Goal: Communication & Community: Ask a question

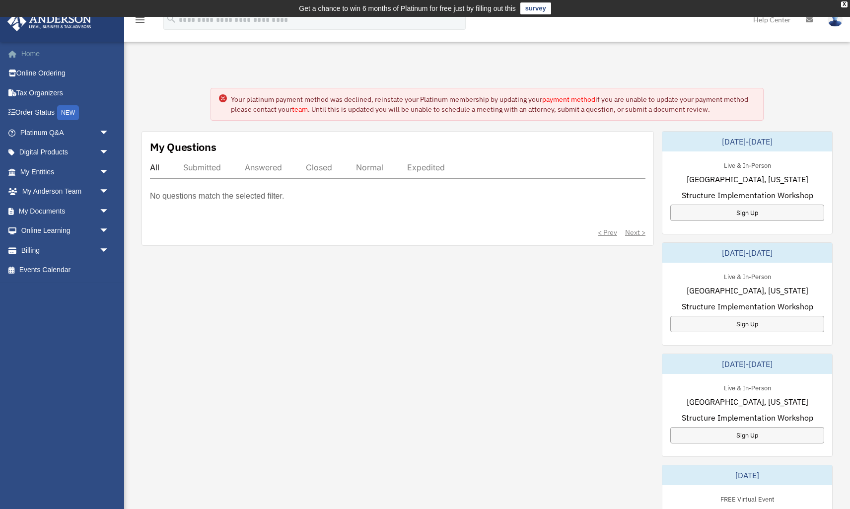
click at [32, 55] on link "Home" at bounding box center [65, 54] width 117 height 20
click at [39, 136] on link "Platinum Q&A arrow_drop_down" at bounding box center [65, 133] width 117 height 20
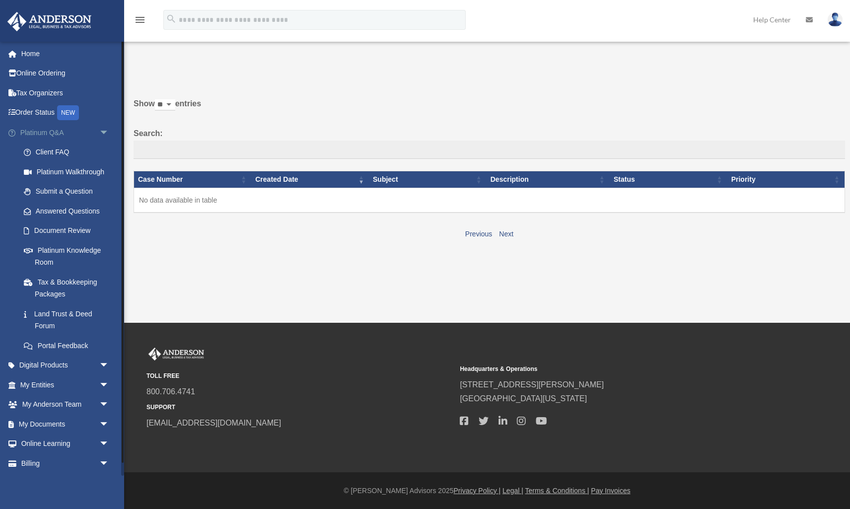
click at [39, 134] on link "Platinum Q&A arrow_drop_down" at bounding box center [65, 133] width 117 height 20
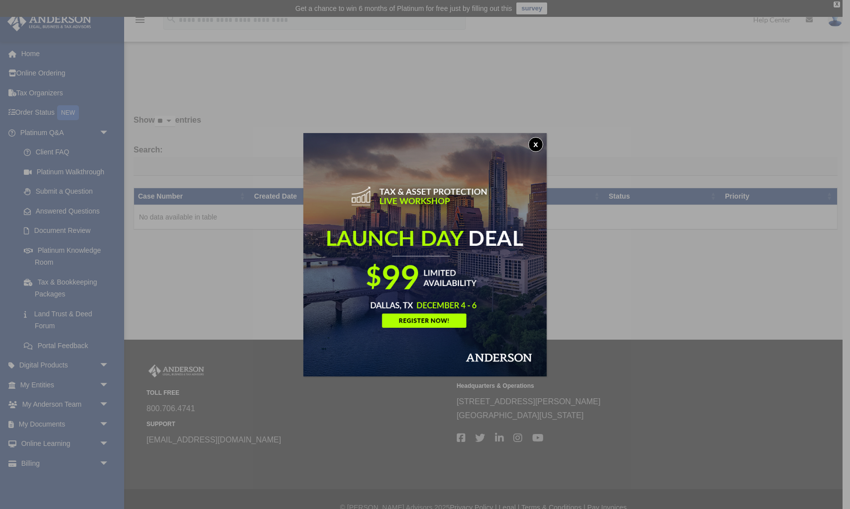
click at [536, 143] on button "x" at bounding box center [535, 144] width 15 height 15
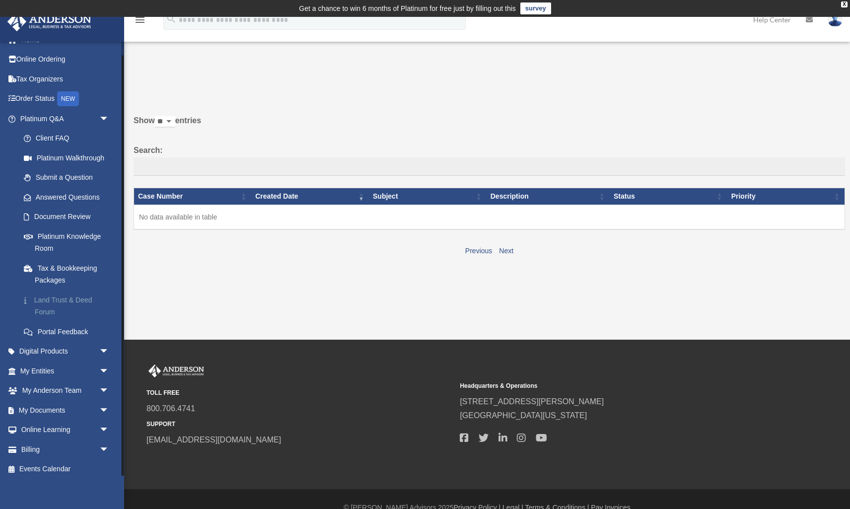
scroll to position [13, 0]
click at [102, 384] on span "arrow_drop_down" at bounding box center [109, 391] width 20 height 20
click at [94, 405] on link "My Anderson Team" at bounding box center [69, 411] width 110 height 20
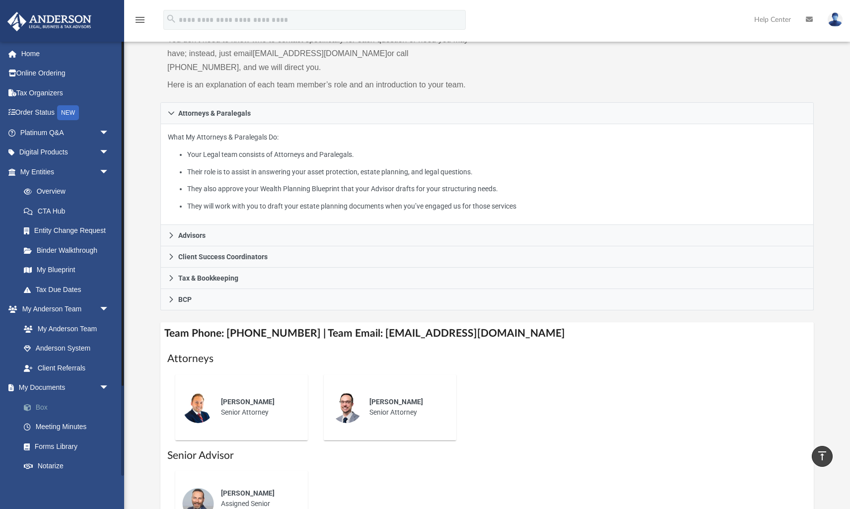
scroll to position [117, 0]
click at [36, 54] on link "Home" at bounding box center [65, 54] width 117 height 20
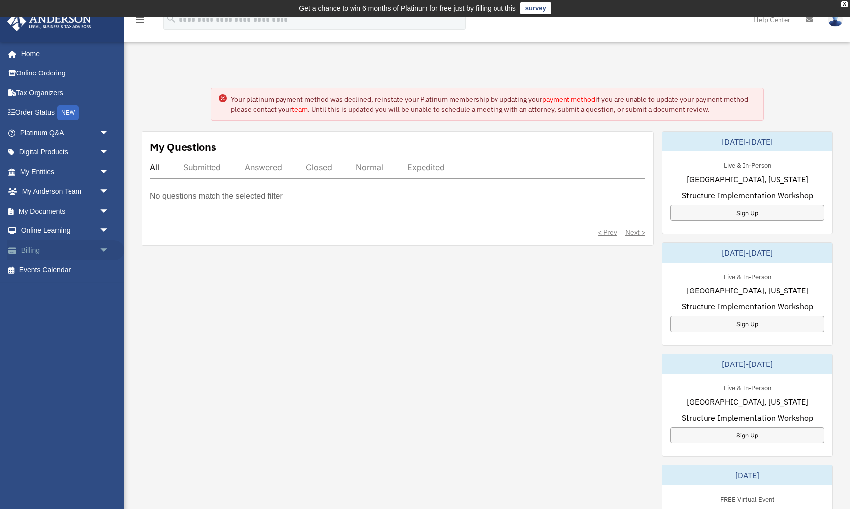
click at [33, 250] on link "Billing arrow_drop_down" at bounding box center [65, 250] width 117 height 20
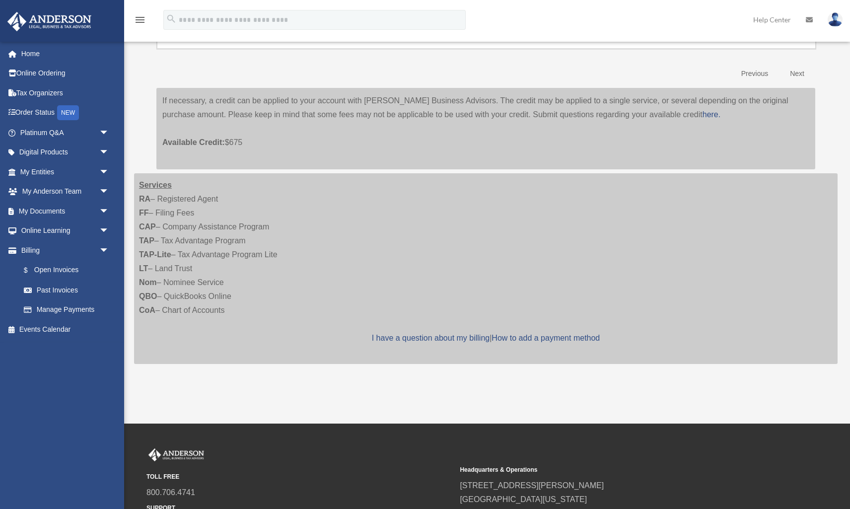
scroll to position [193, 0]
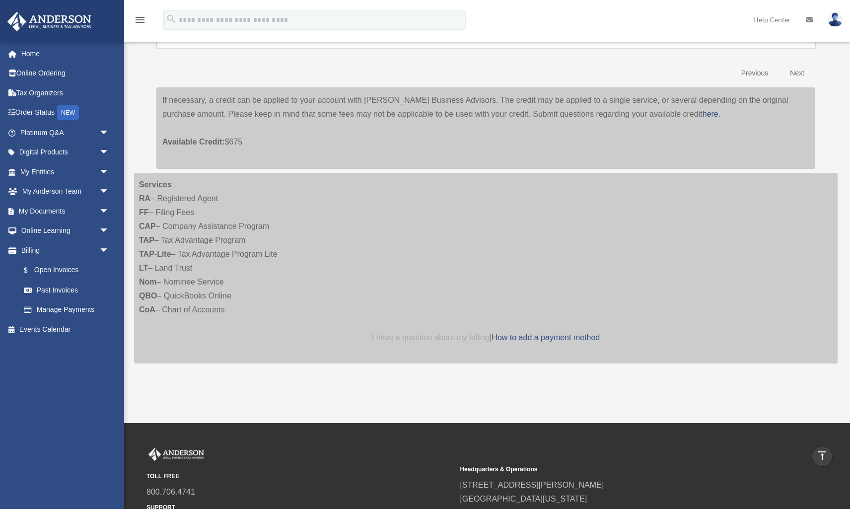
click at [382, 334] on link "I have a question about my billing" at bounding box center [431, 337] width 118 height 8
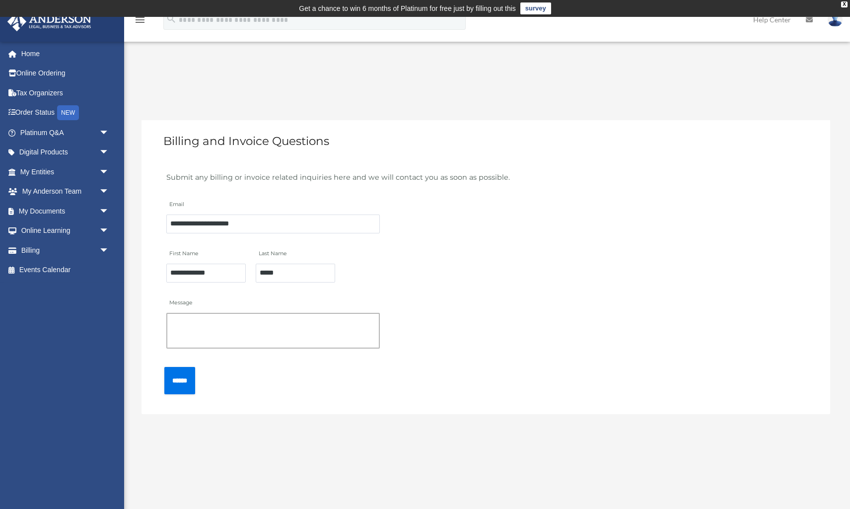
click at [347, 324] on textarea "Message" at bounding box center [272, 331] width 213 height 36
type textarea "*"
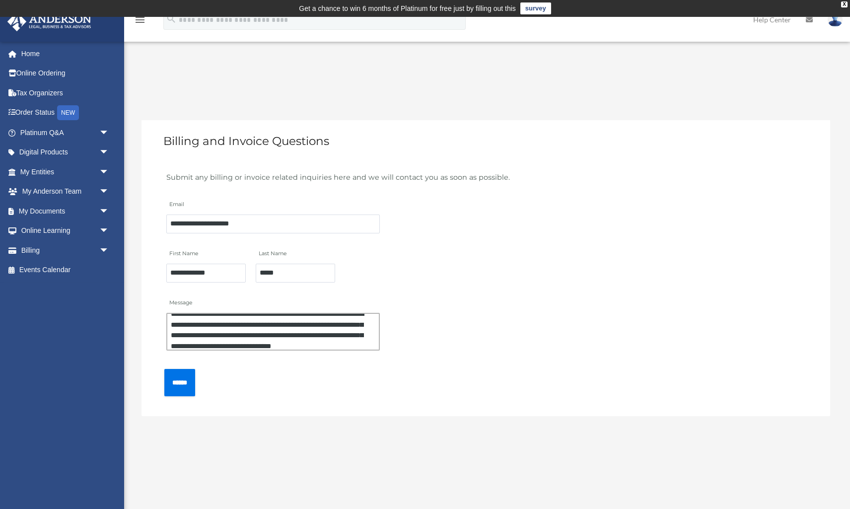
scroll to position [19, 0]
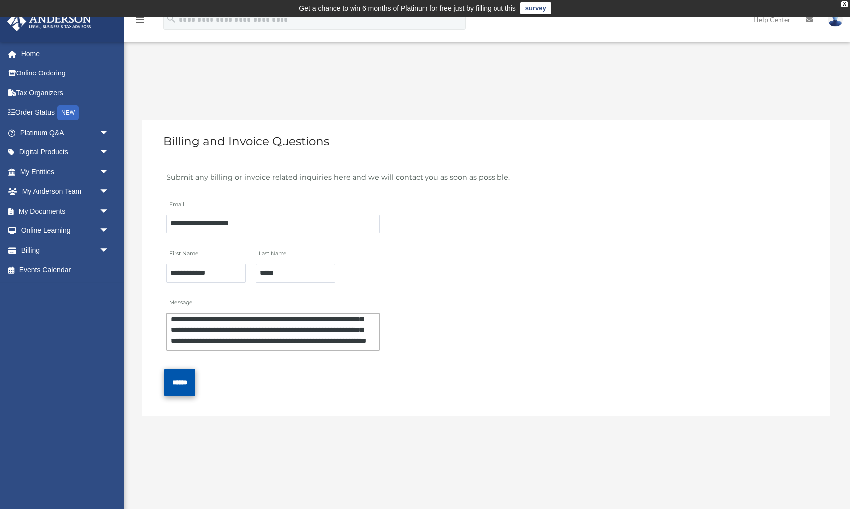
type textarea "**********"
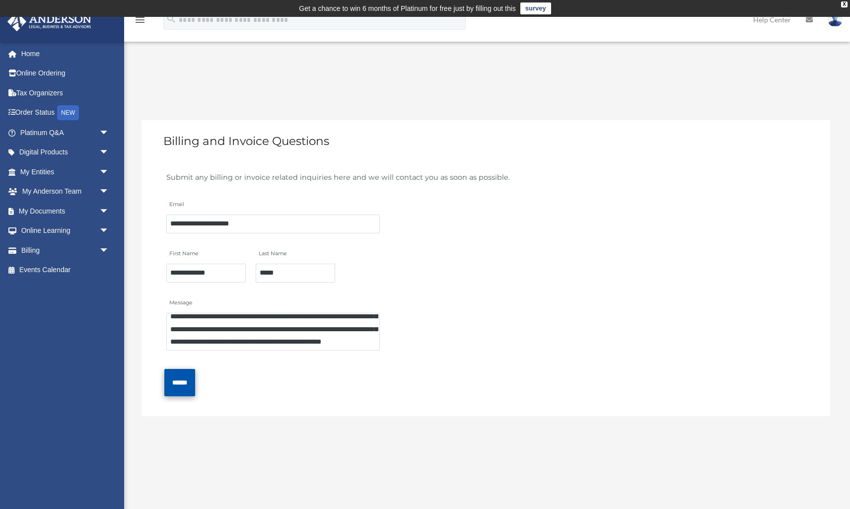
click at [195, 382] on input "******" at bounding box center [179, 382] width 31 height 27
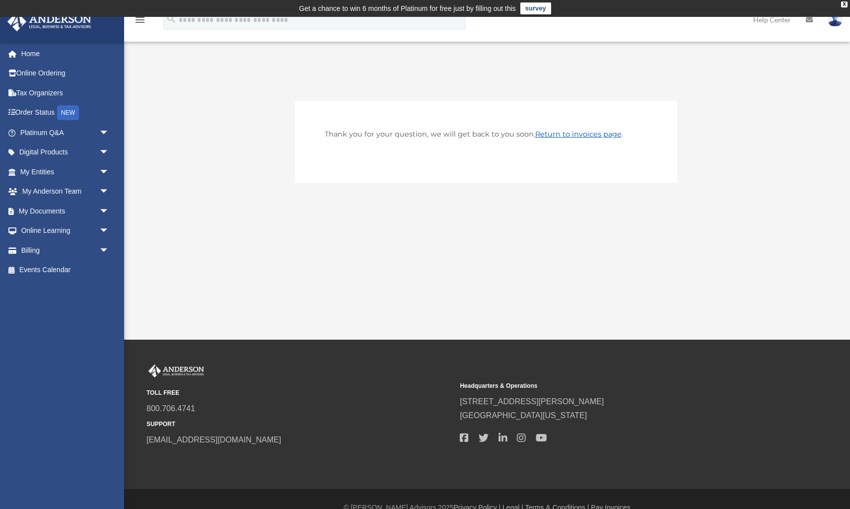
click at [562, 136] on link "Return to invoices page" at bounding box center [578, 134] width 86 height 9
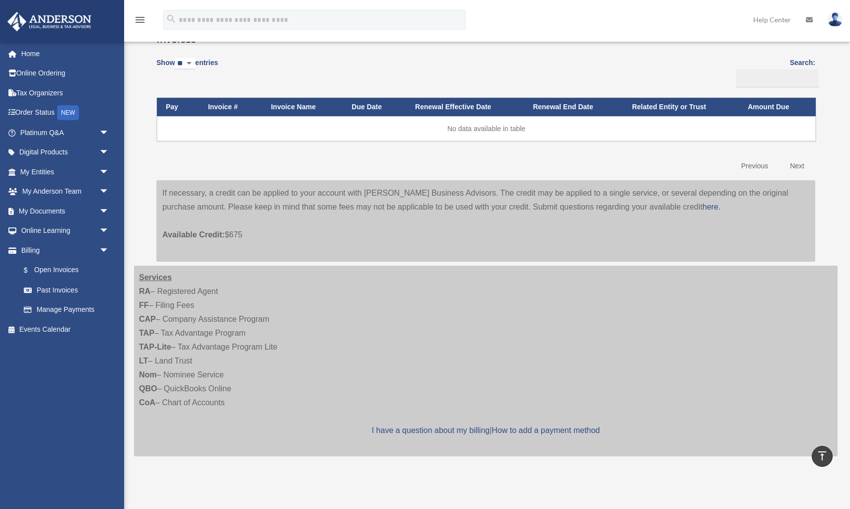
scroll to position [100, 0]
click at [451, 428] on link "I have a question about my billing" at bounding box center [431, 430] width 118 height 8
